Goal: Obtain resource: Download file/media

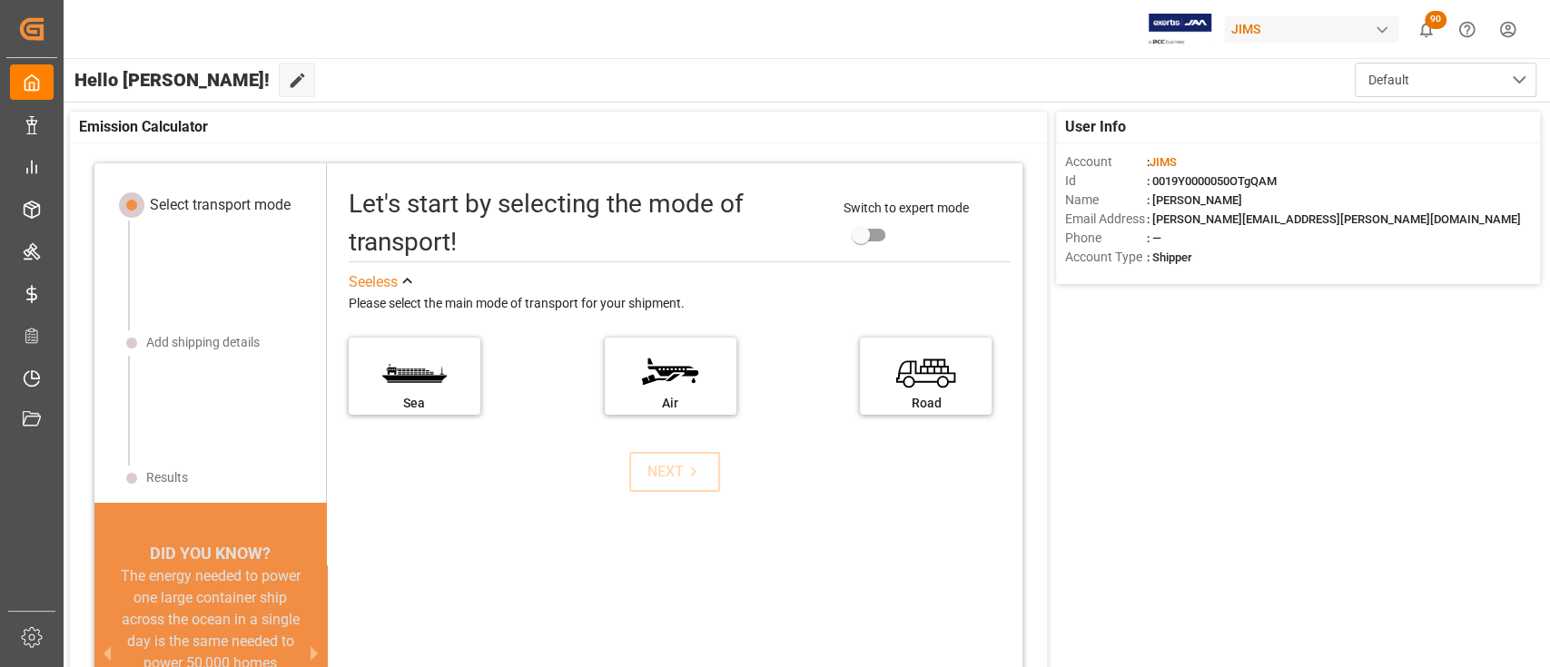
click at [936, 25] on html "Created by potrace 1.15, written by Peter Selinger 2001-2017 Created by potrace…" at bounding box center [775, 333] width 1550 height 667
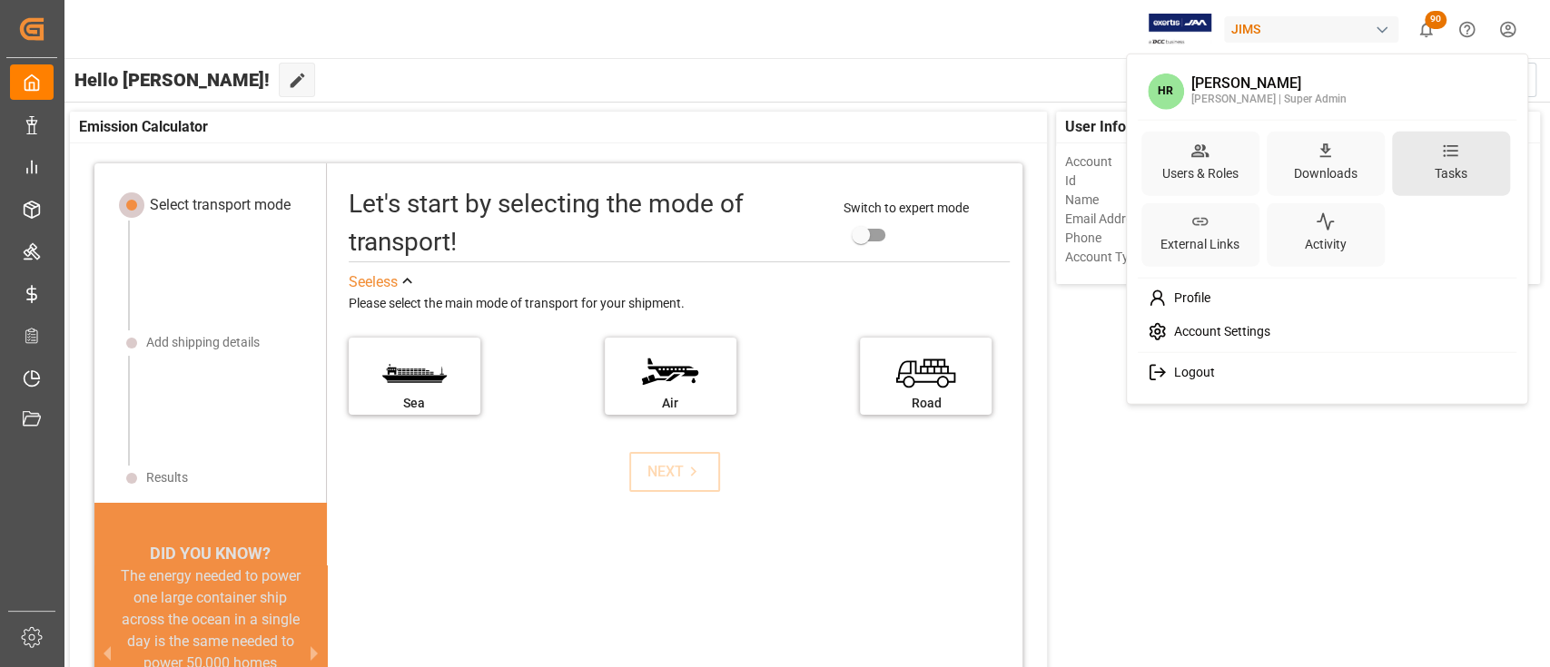
click at [936, 154] on div "Tasks" at bounding box center [1451, 163] width 118 height 64
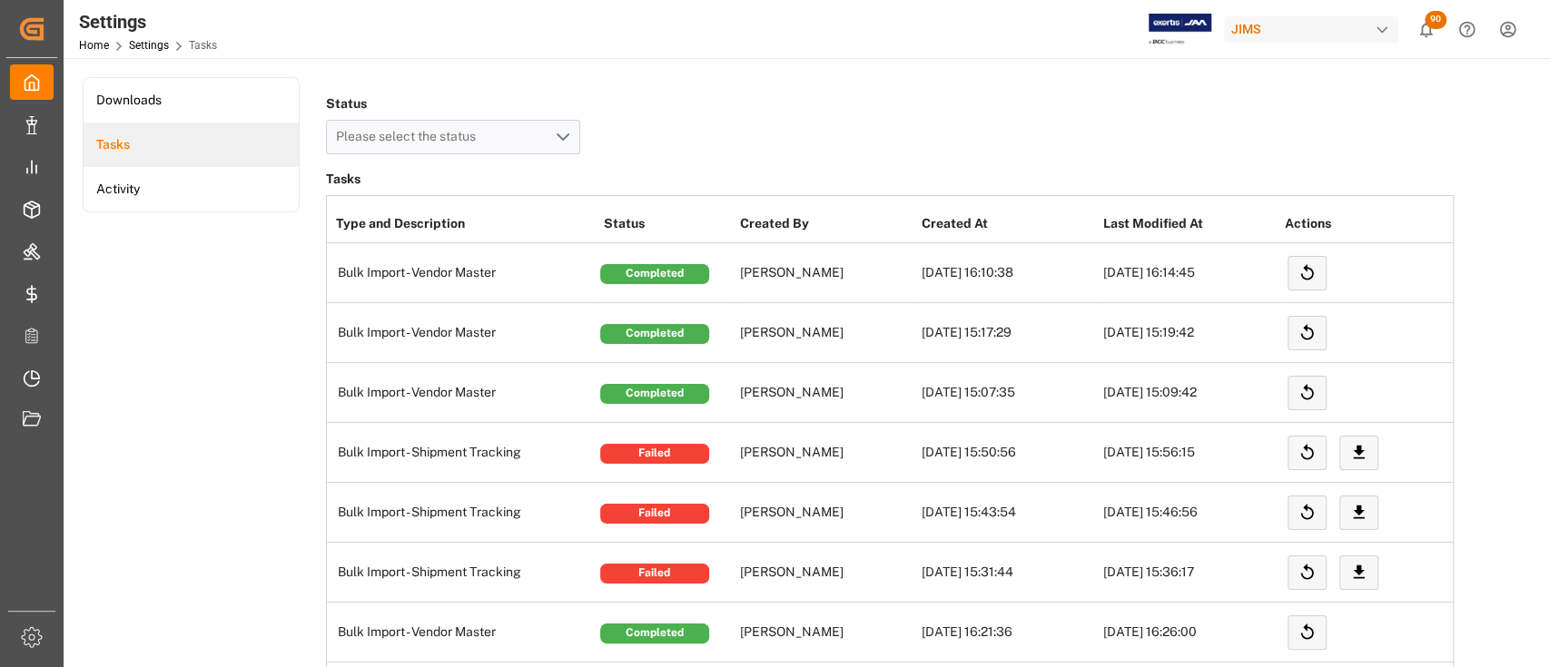
click at [936, 31] on html "Created by potrace 1.15, written by Peter Selinger 2001-2017 Created by potrace…" at bounding box center [775, 333] width 1550 height 667
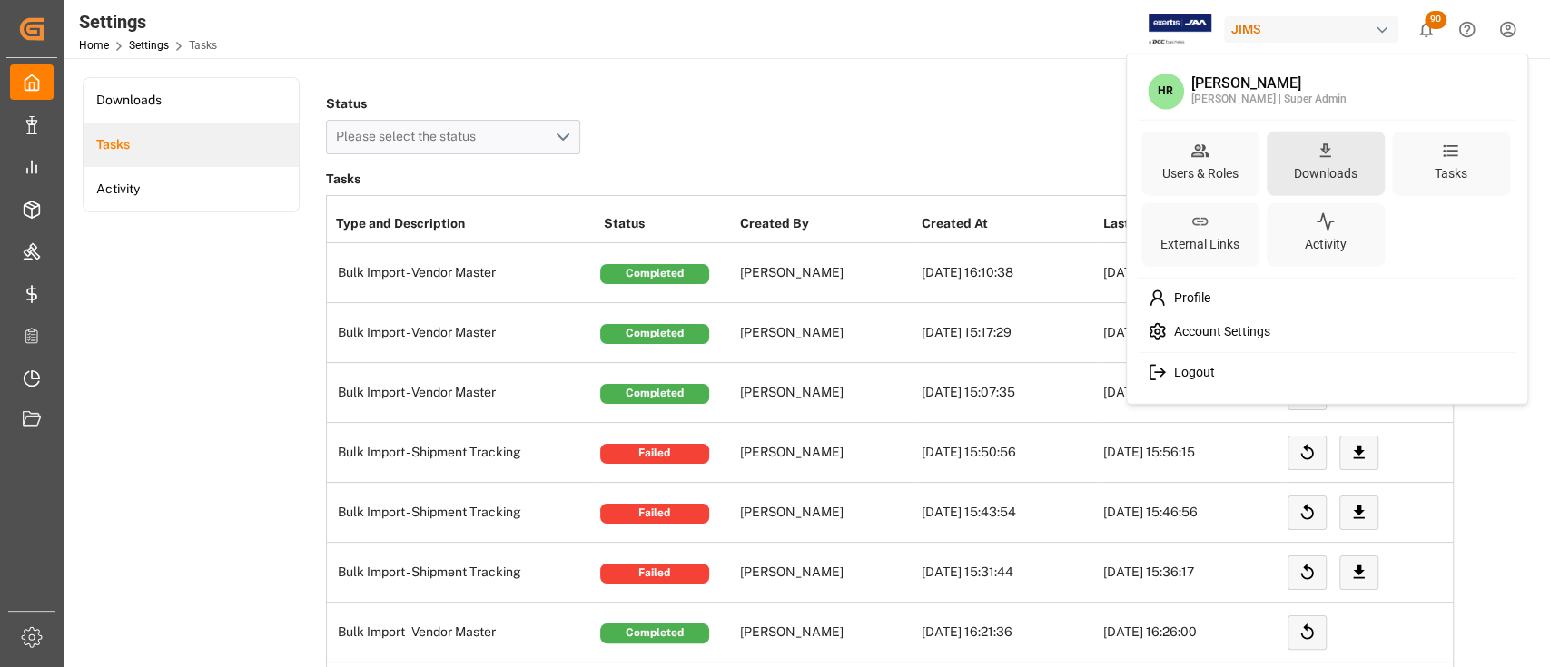
click at [936, 161] on div "Downloads" at bounding box center [1325, 173] width 71 height 26
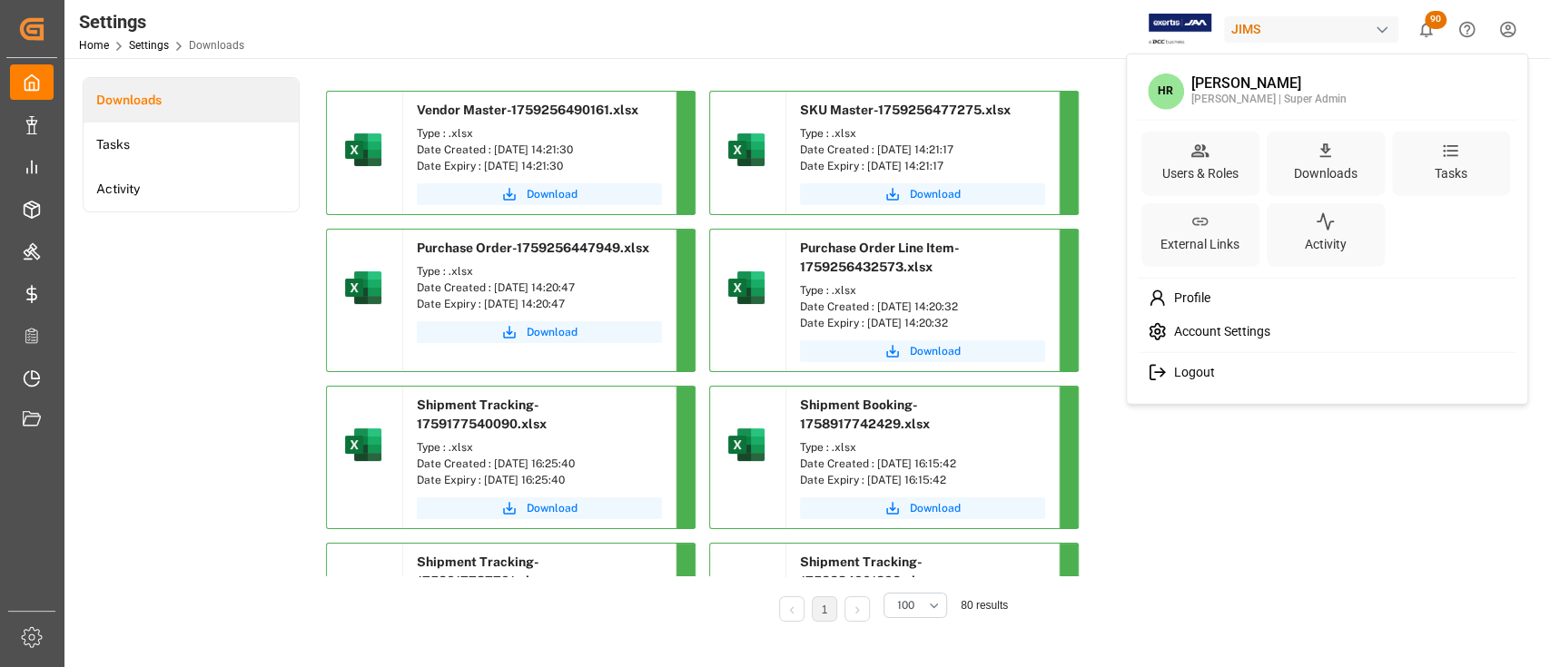
click at [197, 340] on html "Created by potrace 1.15, written by Peter Selinger 2001-2017 Created by potrace…" at bounding box center [775, 333] width 1550 height 667
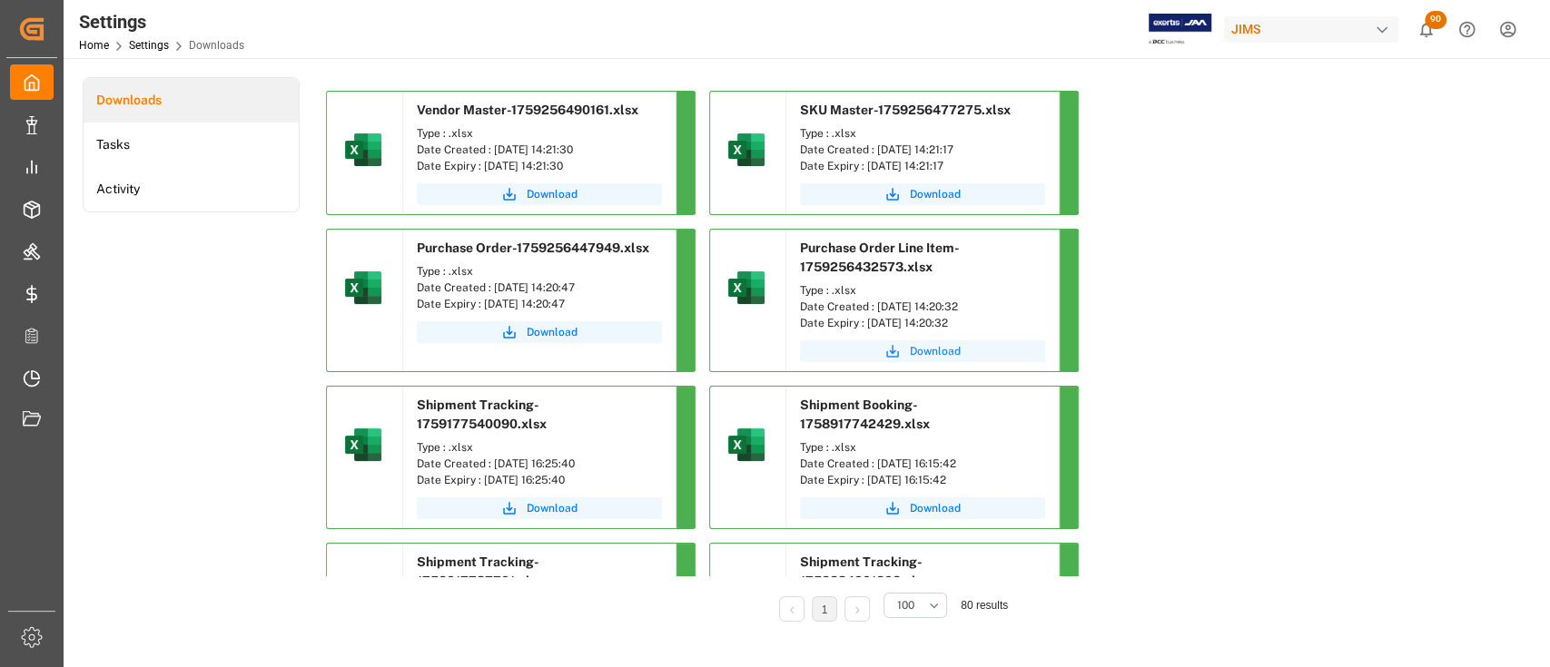
click at [930, 349] on span "Download" at bounding box center [935, 351] width 51 height 16
click at [530, 328] on span "Download" at bounding box center [552, 332] width 51 height 16
click at [556, 198] on span "Download" at bounding box center [552, 194] width 51 height 16
click at [926, 196] on span "Download" at bounding box center [935, 194] width 51 height 16
click at [542, 328] on span "Download" at bounding box center [552, 332] width 51 height 16
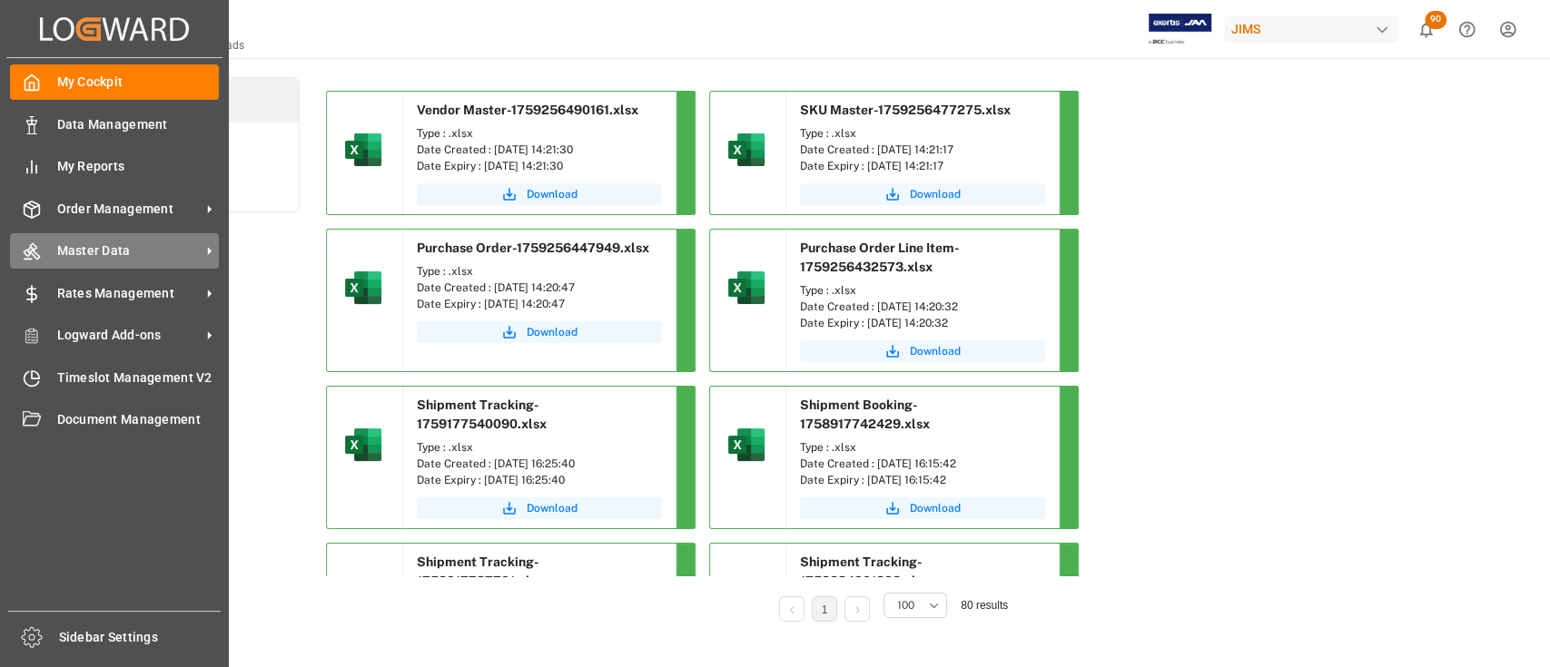
click at [109, 242] on span "Master Data" at bounding box center [128, 250] width 143 height 19
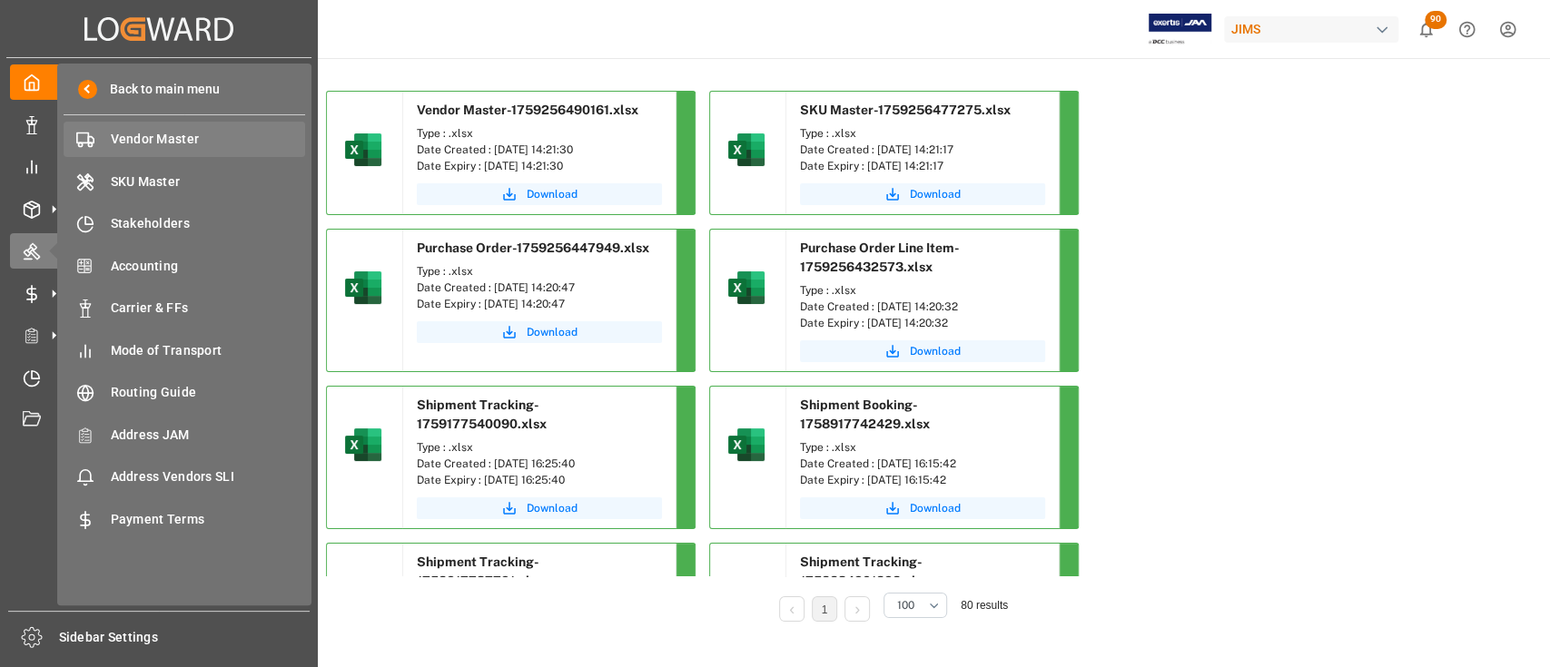
click at [168, 144] on span "Vendor Master" at bounding box center [208, 139] width 195 height 19
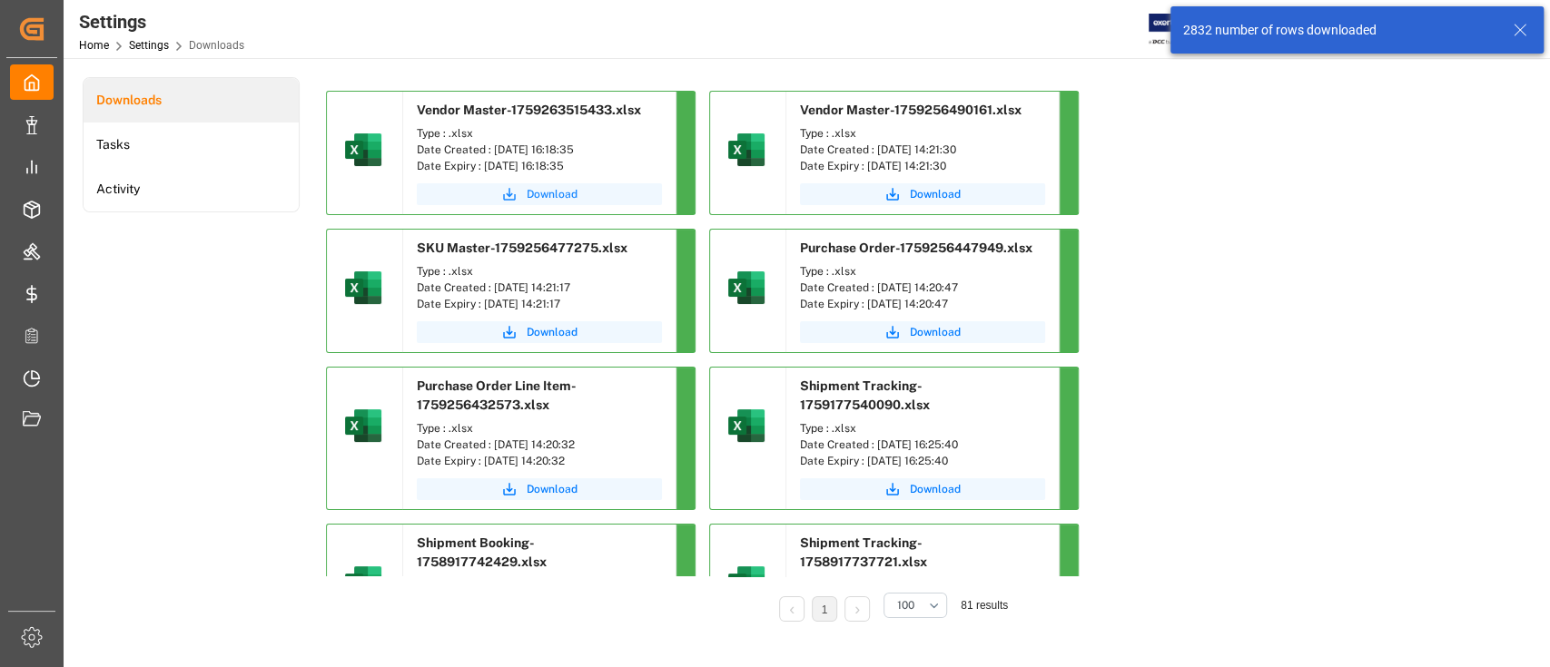
click at [538, 192] on span "Download" at bounding box center [552, 194] width 51 height 16
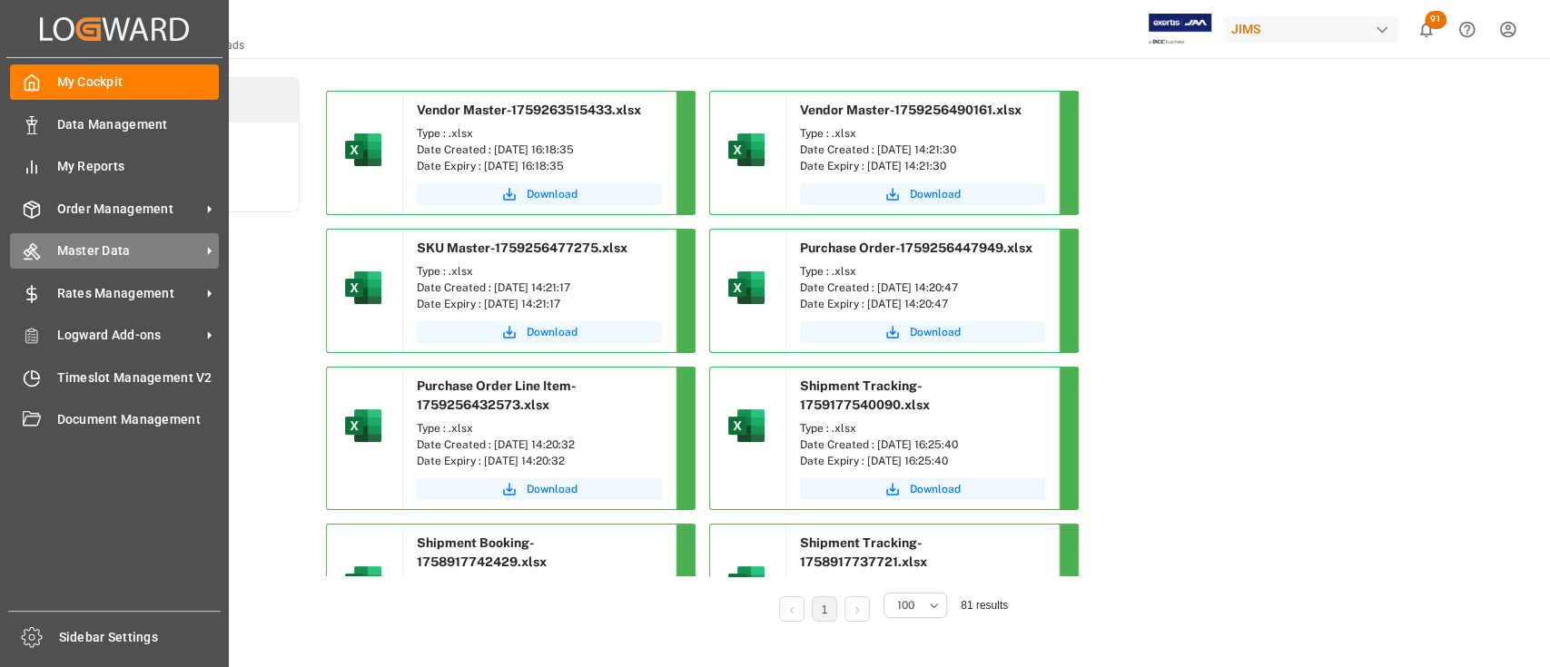
click at [113, 243] on span "Master Data" at bounding box center [128, 250] width 143 height 19
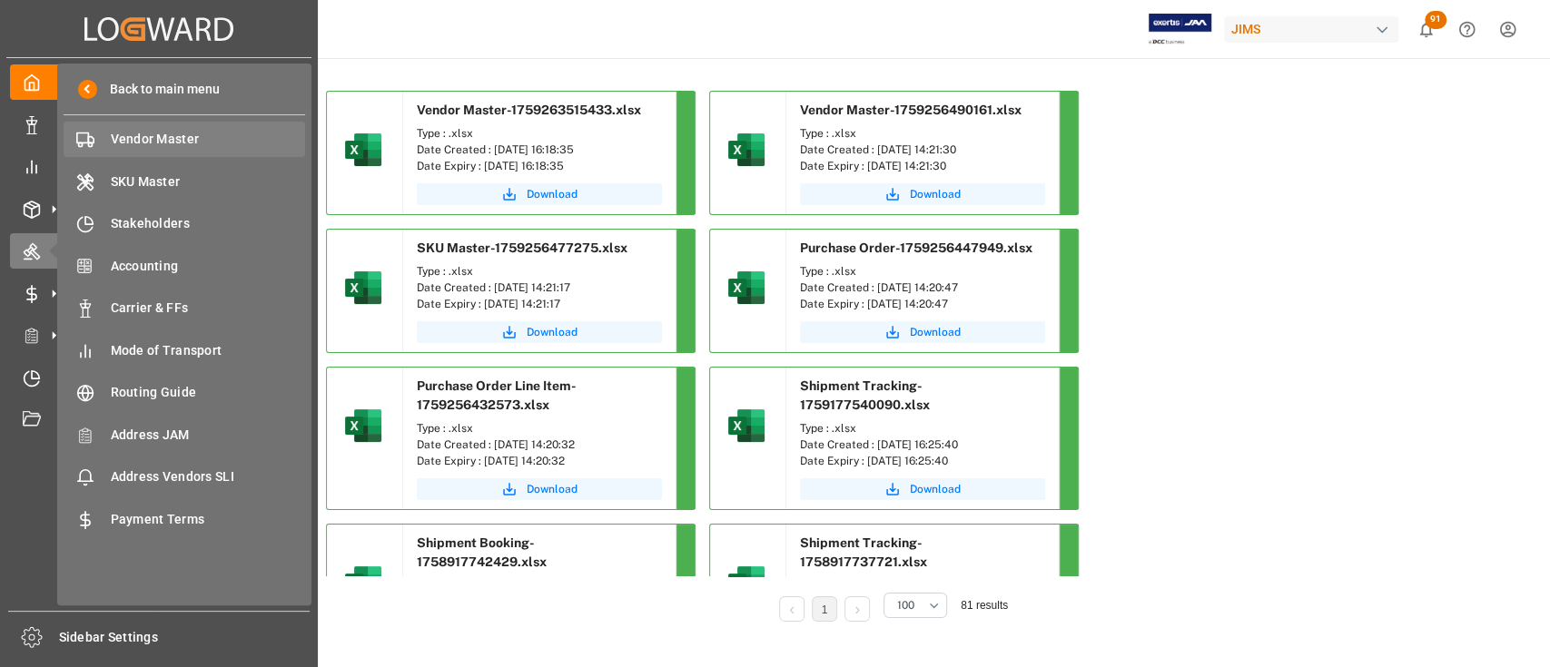
click at [153, 149] on div "Vendor Master Vendor Master" at bounding box center [184, 139] width 241 height 35
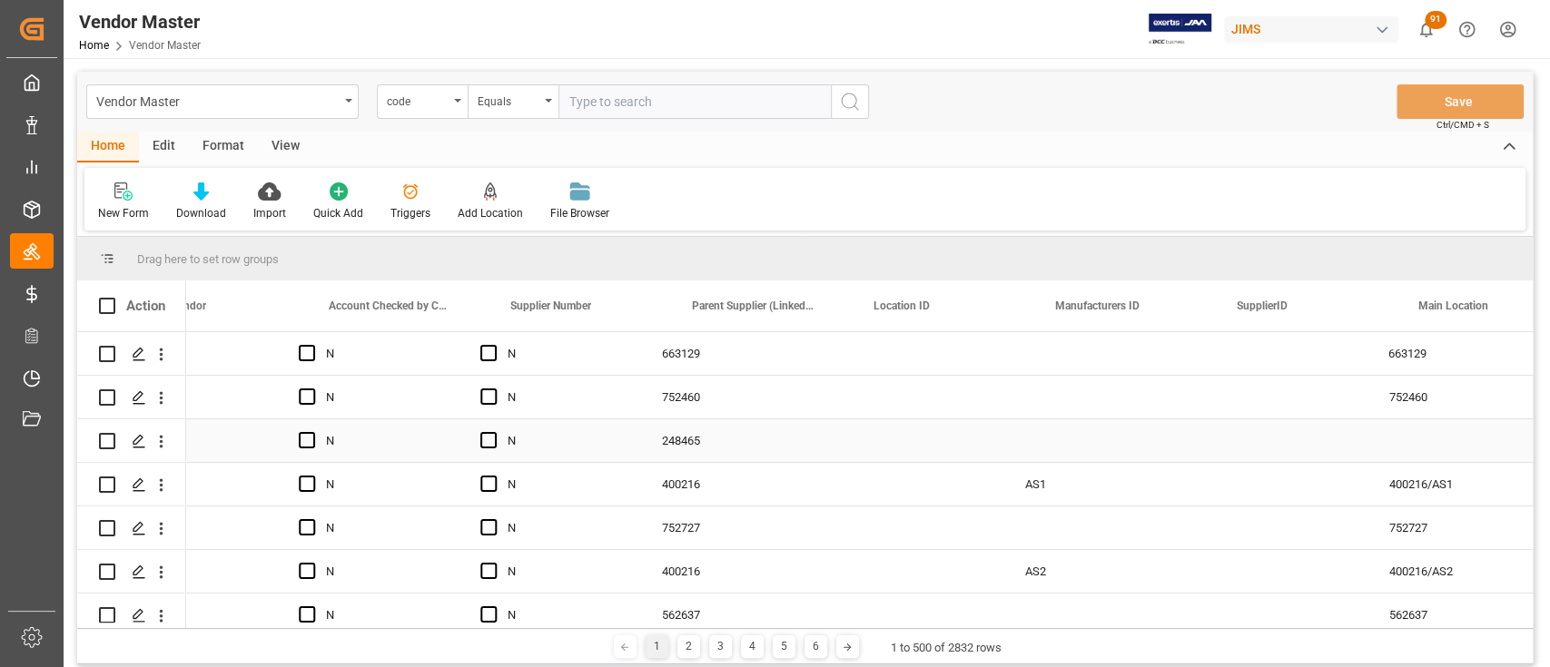
scroll to position [0, 1331]
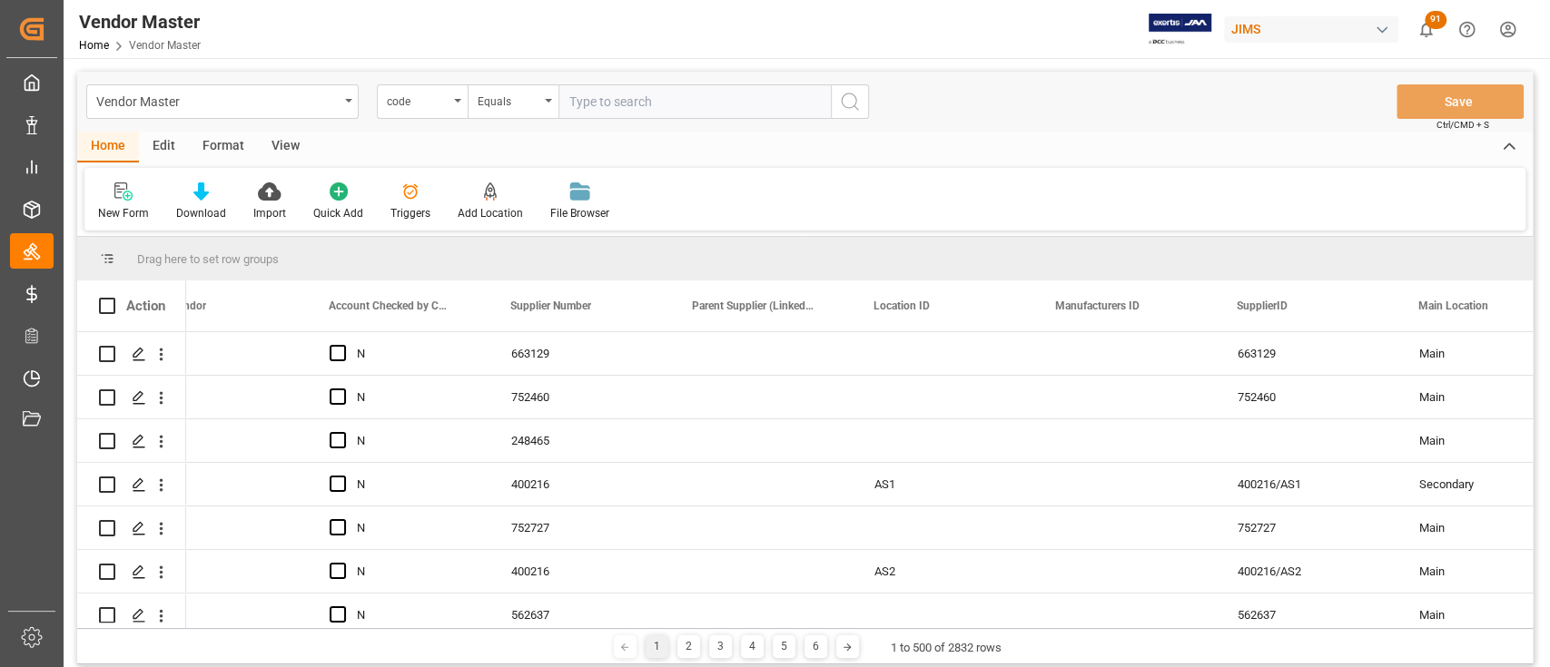
click at [162, 144] on div "Edit" at bounding box center [164, 147] width 50 height 31
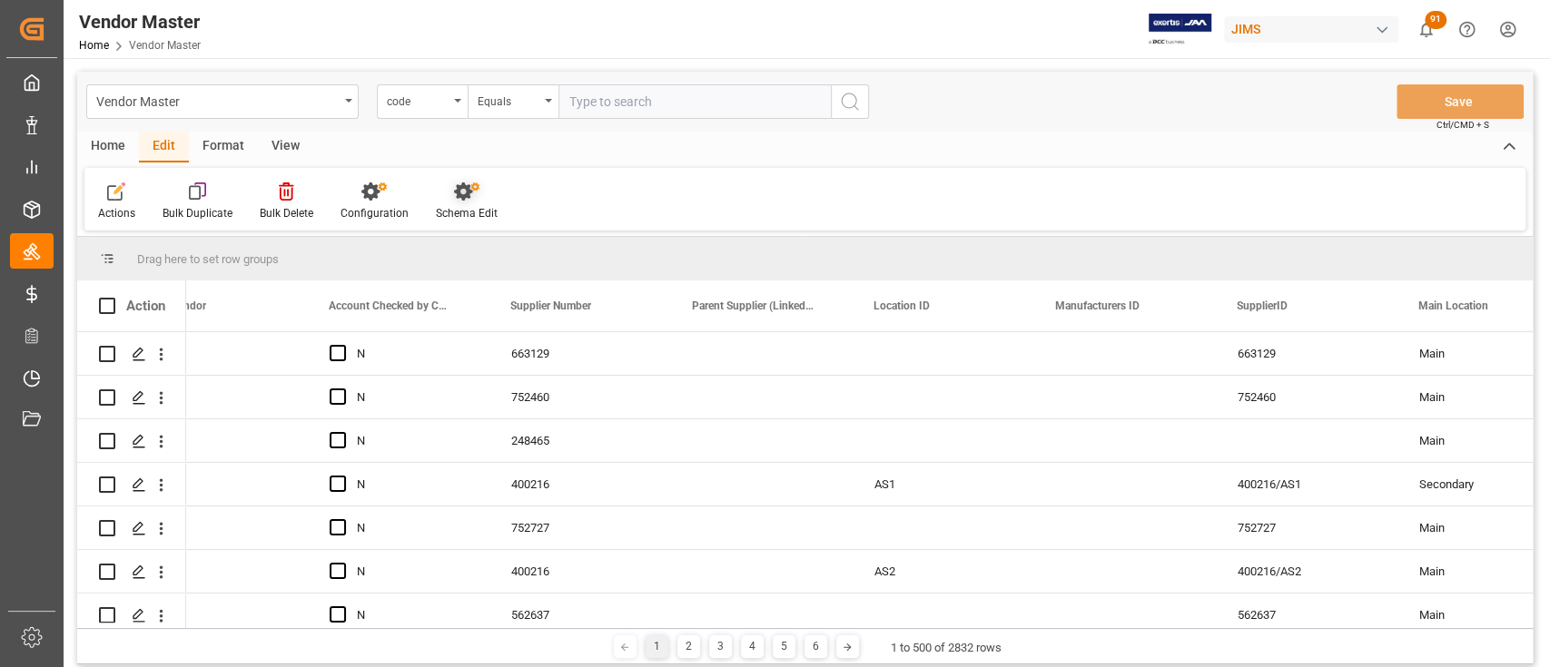
click at [454, 195] on icon at bounding box center [466, 191] width 25 height 18
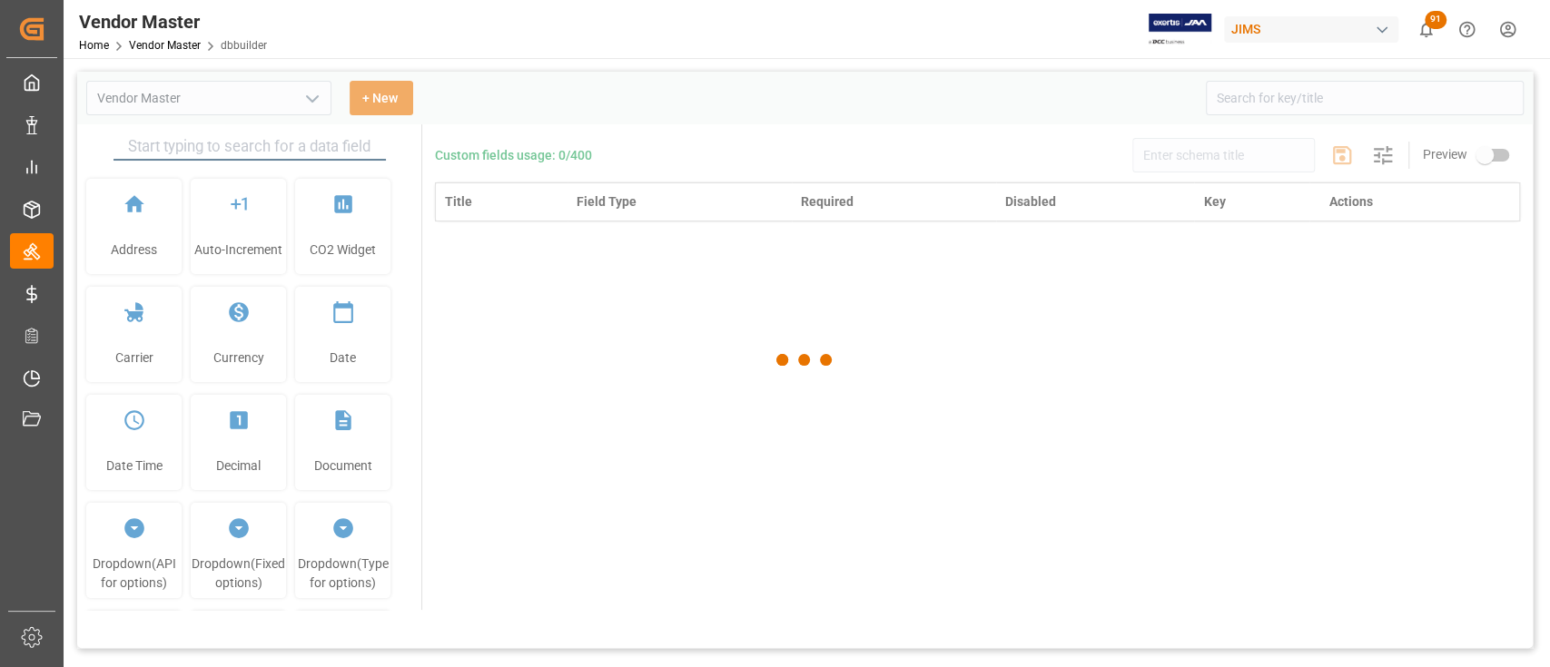
type input "Vendor Master"
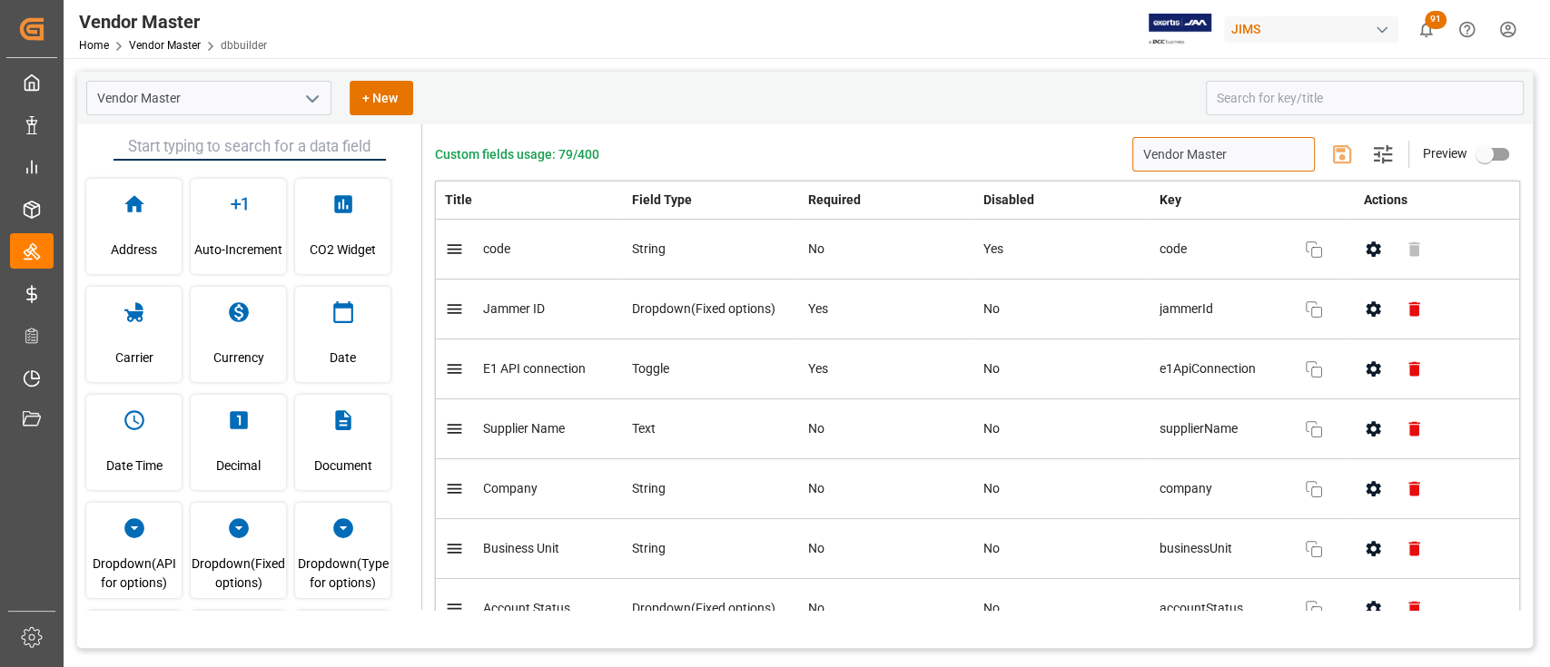
click at [1228, 149] on input "Vendor Master" at bounding box center [1223, 154] width 182 height 34
click at [1268, 157] on input "Vendor Master" at bounding box center [1223, 154] width 182 height 34
click at [1337, 87] on input at bounding box center [1365, 98] width 318 height 34
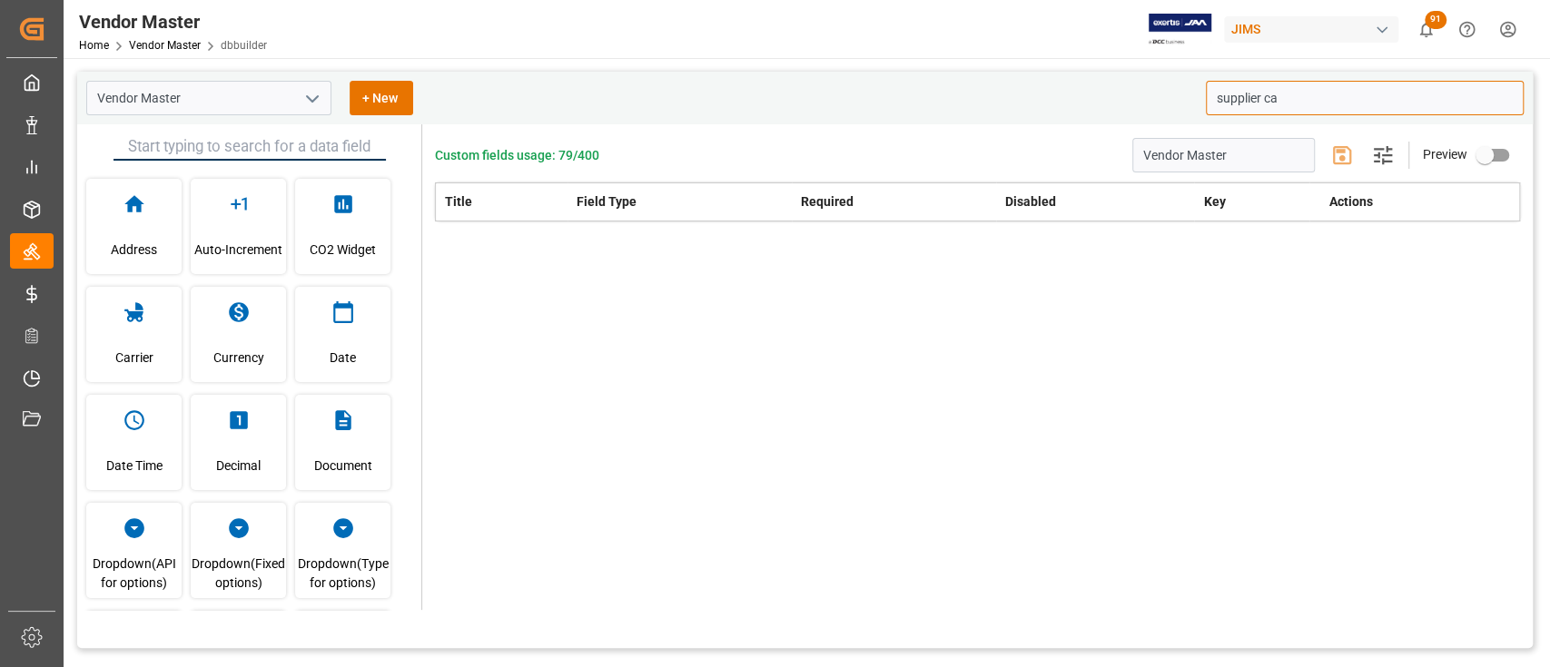
type input "supplier ca"
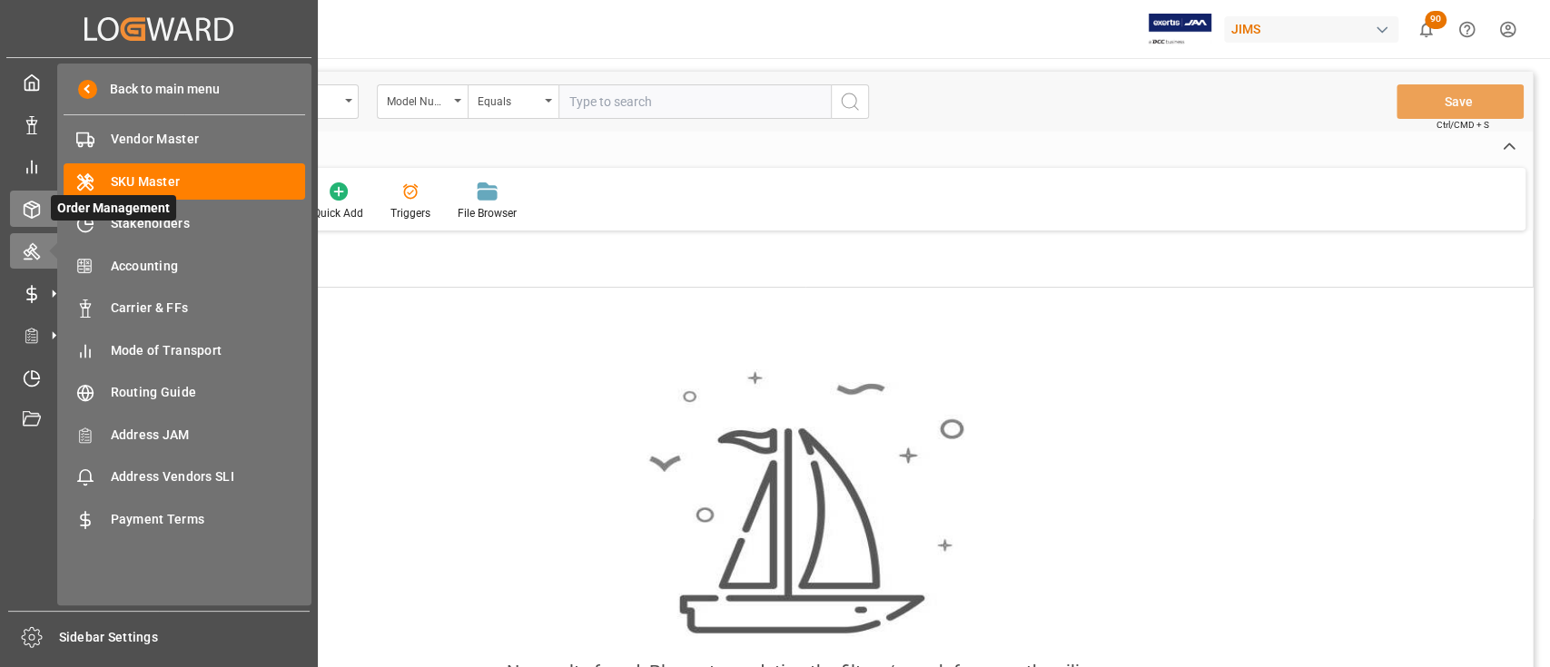
click at [32, 213] on line at bounding box center [32, 213] width 0 height 9
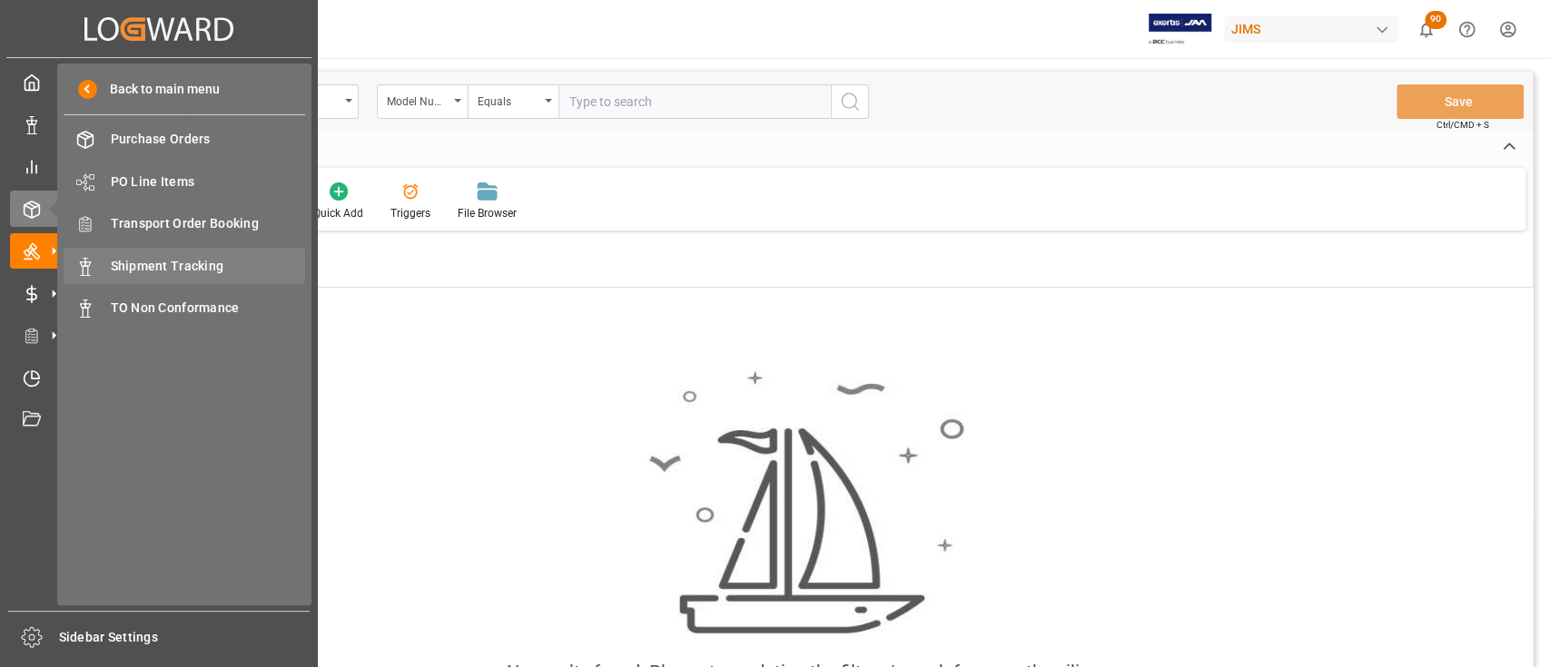
click at [187, 262] on span "Shipment Tracking" at bounding box center [208, 266] width 195 height 19
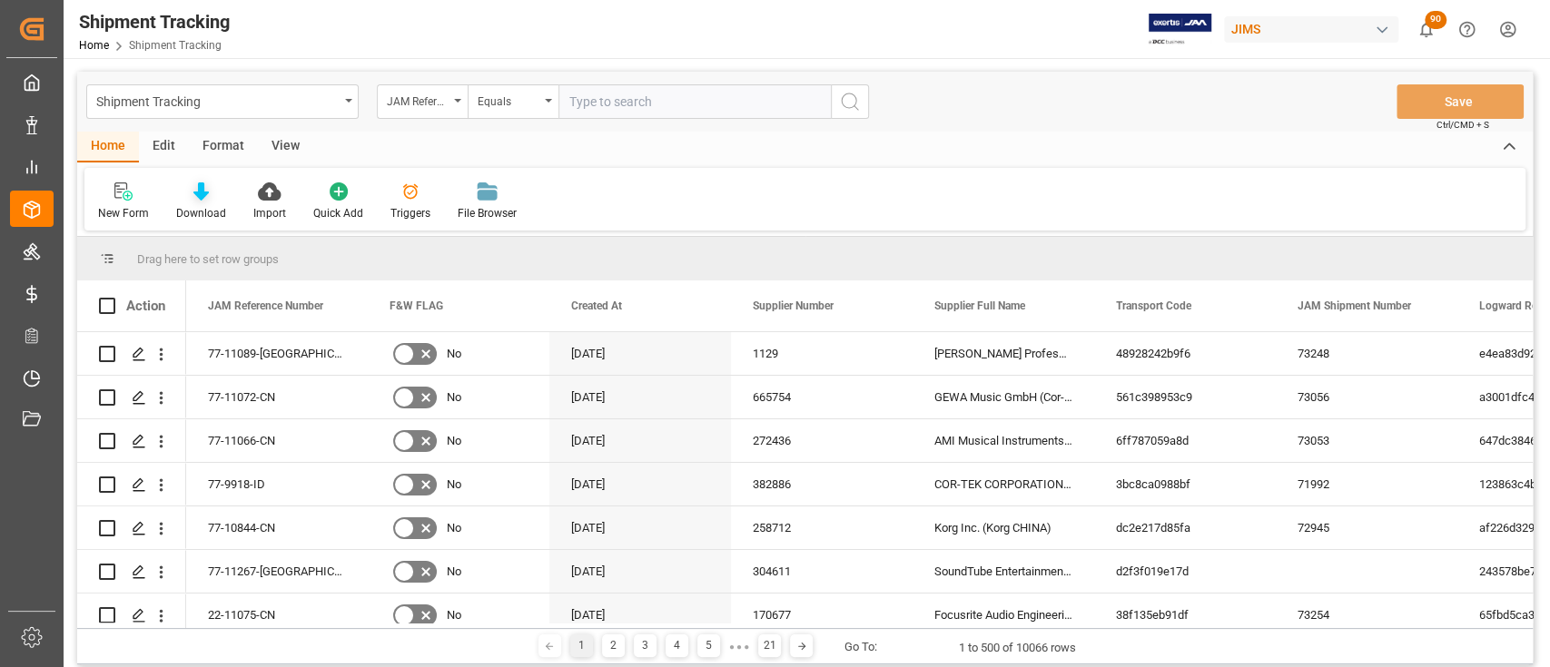
click at [211, 198] on div at bounding box center [201, 191] width 50 height 19
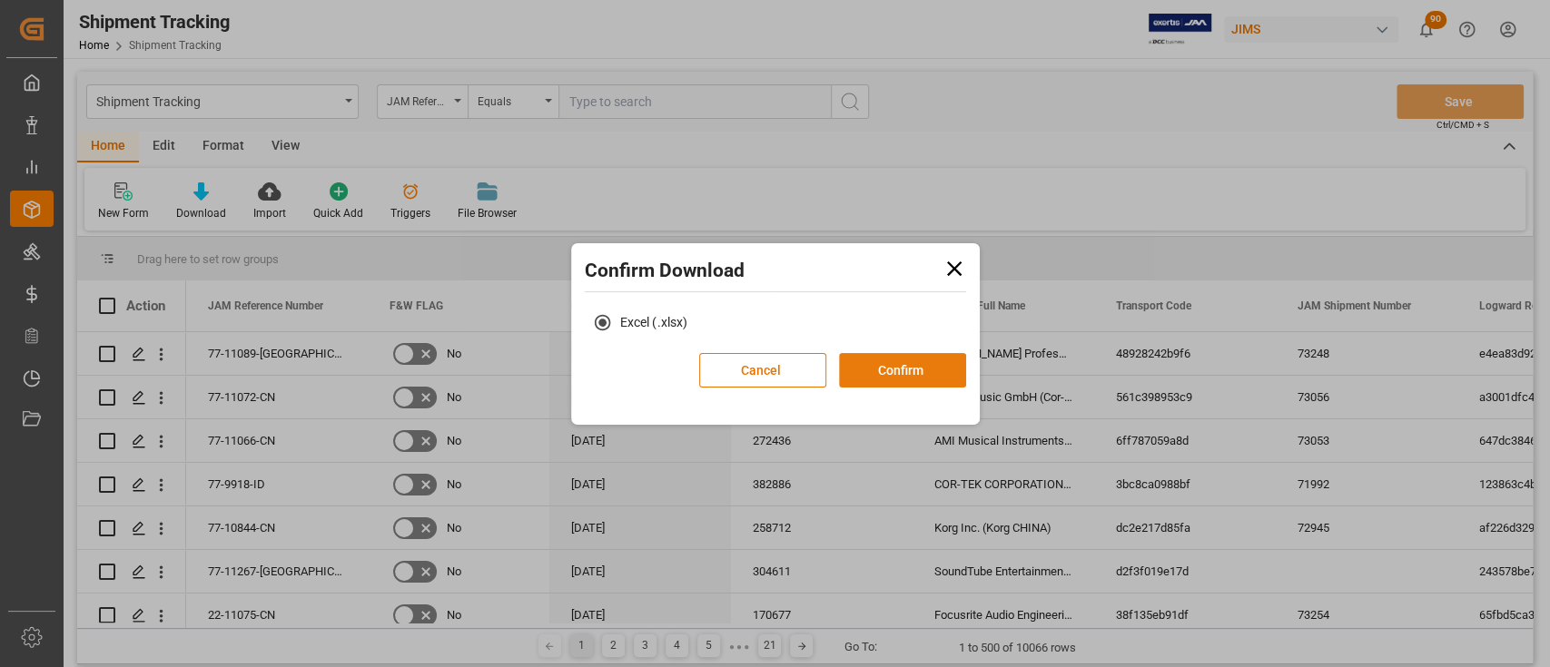
click at [937, 378] on button "Confirm" at bounding box center [902, 370] width 127 height 34
click at [929, 369] on button "Confirm" at bounding box center [902, 370] width 127 height 34
click at [903, 373] on button "Confirm" at bounding box center [902, 370] width 127 height 34
click at [958, 266] on icon at bounding box center [953, 268] width 25 height 25
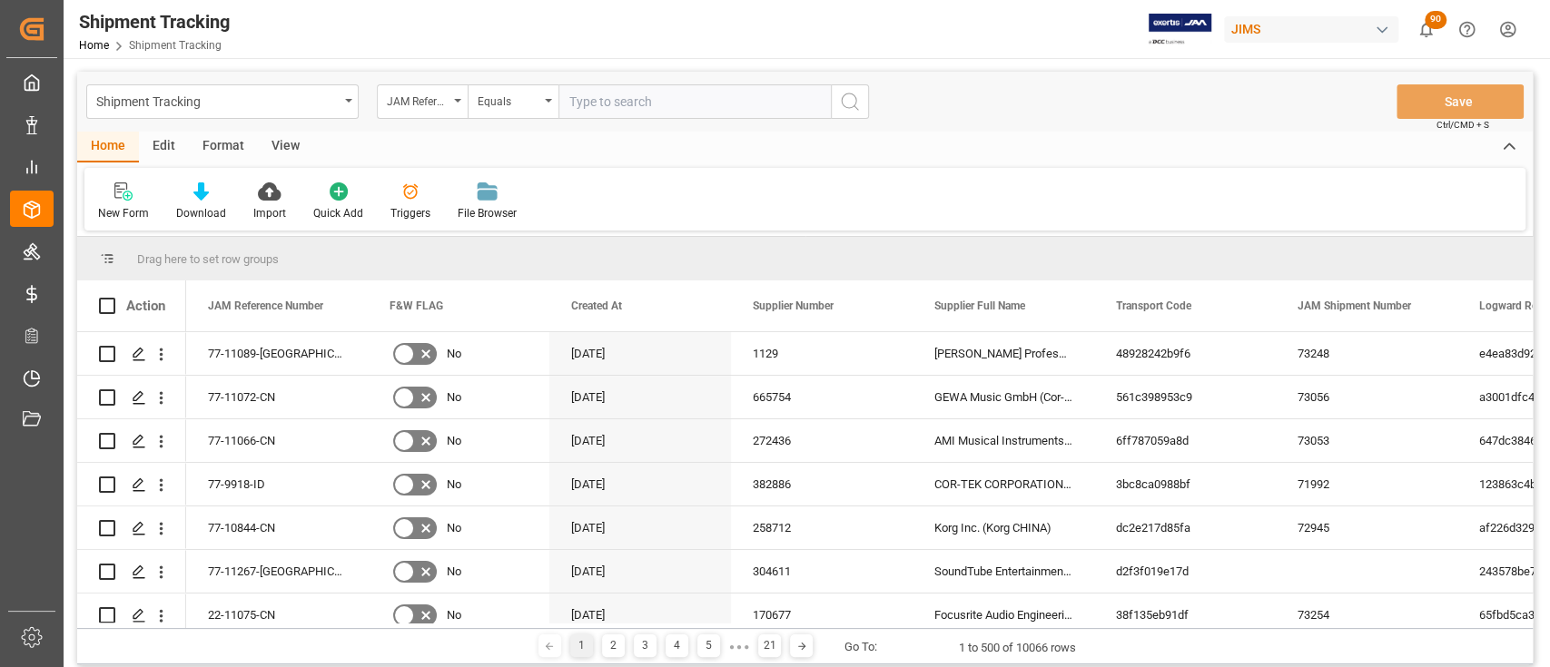
click at [707, 177] on div "New Form Download Import Quick Add Triggers File Browser" at bounding box center [804, 199] width 1441 height 63
click at [203, 198] on icon at bounding box center [200, 191] width 15 height 18
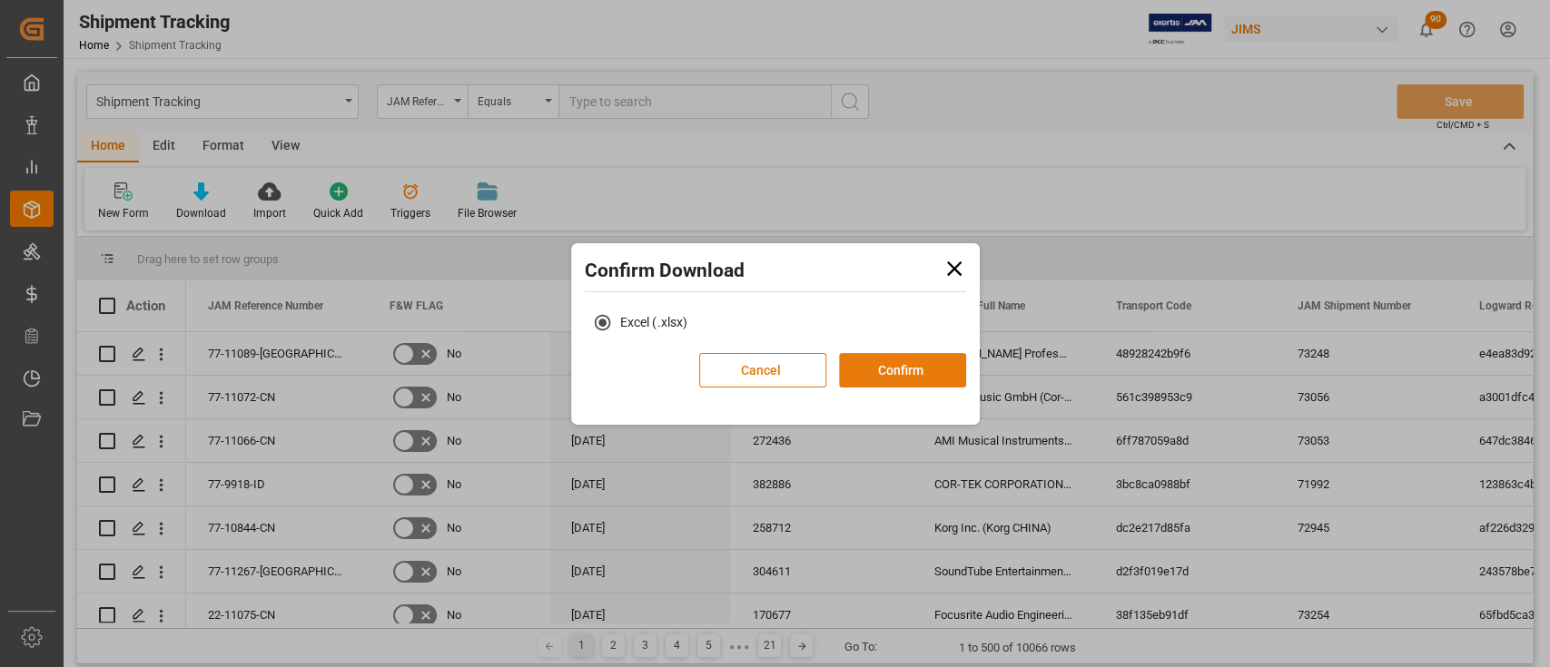
click at [917, 370] on button "Confirm" at bounding box center [902, 370] width 127 height 34
click at [861, 367] on button "Confirm" at bounding box center [902, 370] width 127 height 34
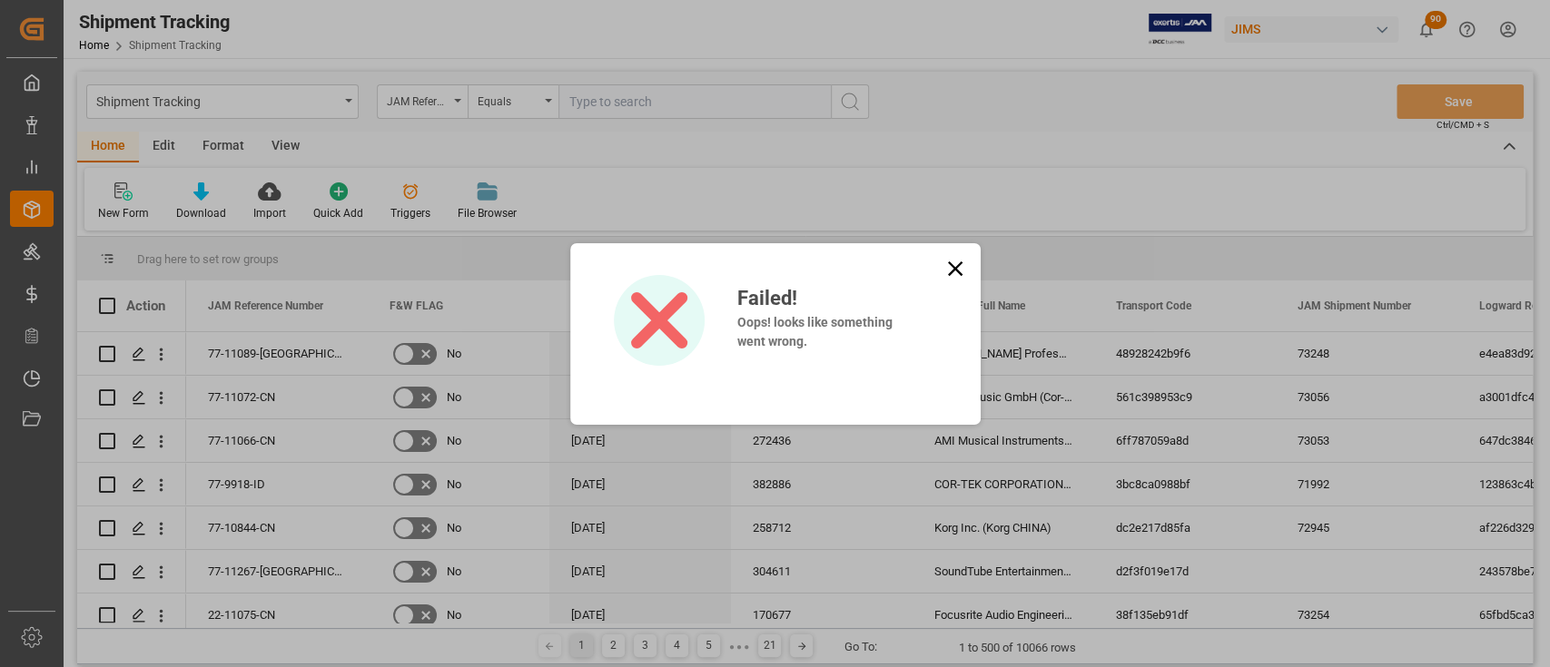
click at [948, 270] on icon at bounding box center [954, 268] width 25 height 25
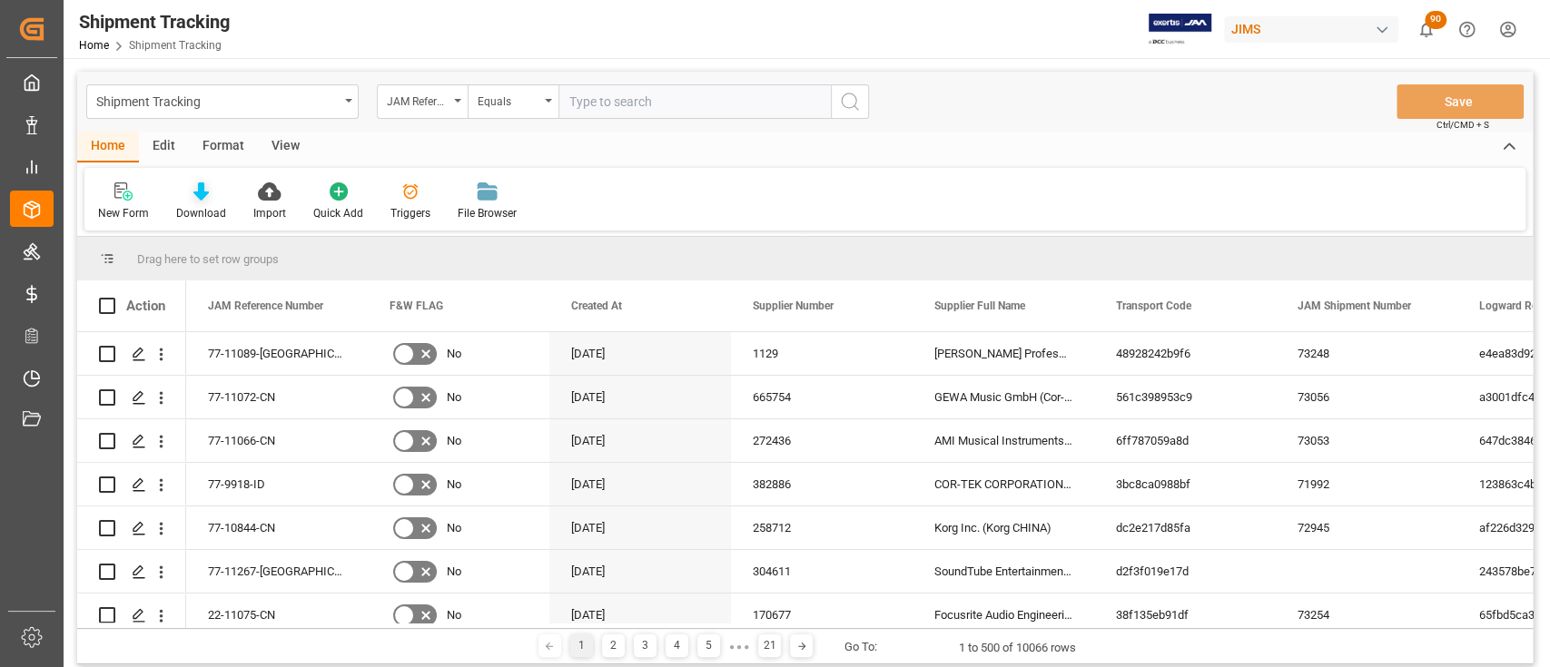
click at [193, 200] on icon at bounding box center [200, 191] width 15 height 18
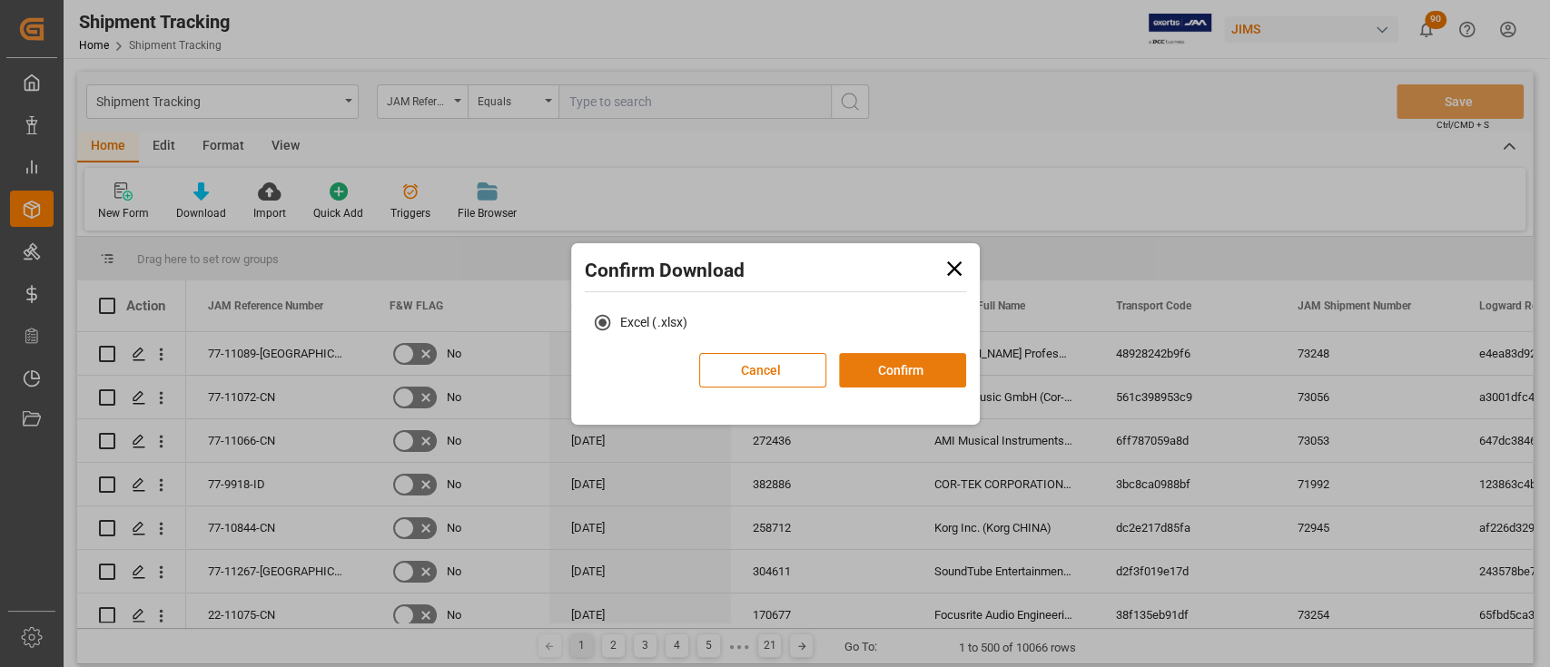
click at [915, 378] on button "Confirm" at bounding box center [902, 370] width 127 height 34
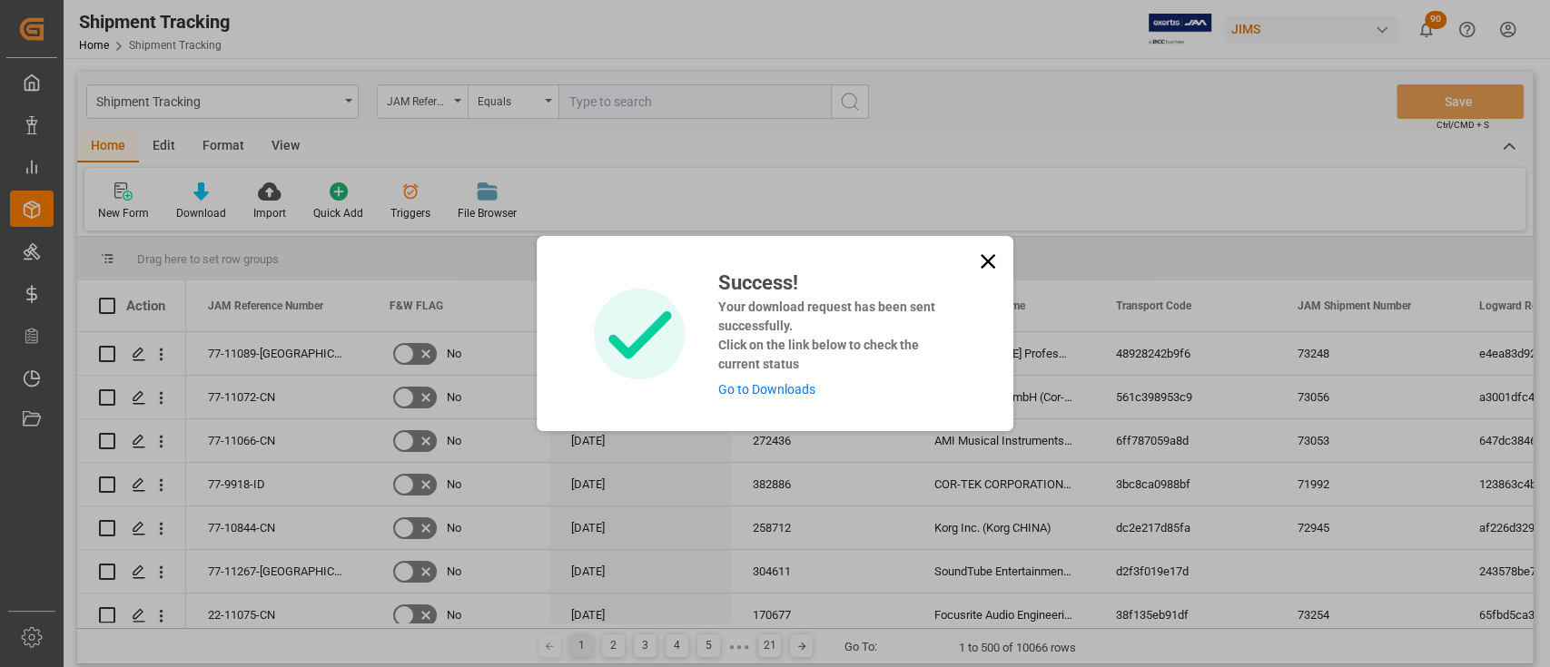
click at [777, 389] on link "Go to Downloads" at bounding box center [765, 389] width 97 height 15
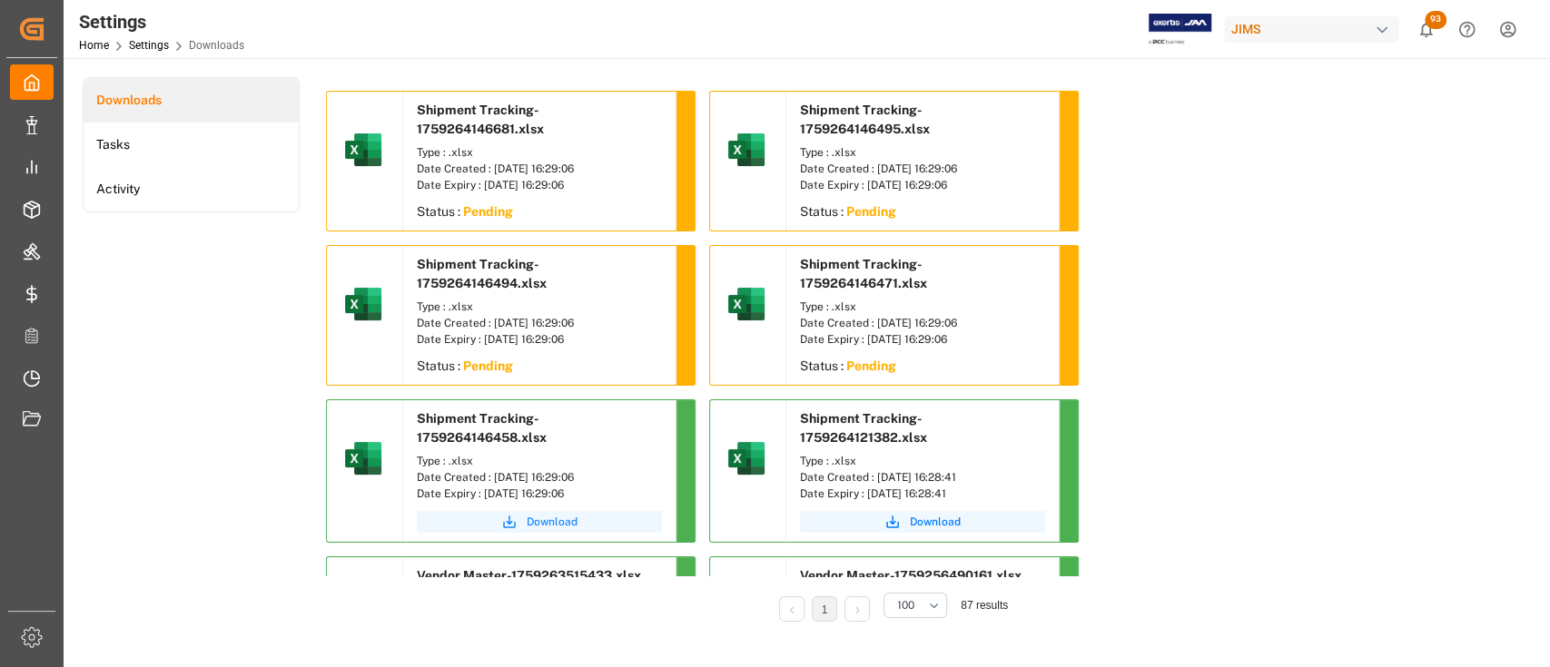
click at [555, 527] on span "Download" at bounding box center [552, 522] width 51 height 16
